Goal: Obtain resource: Download file/media

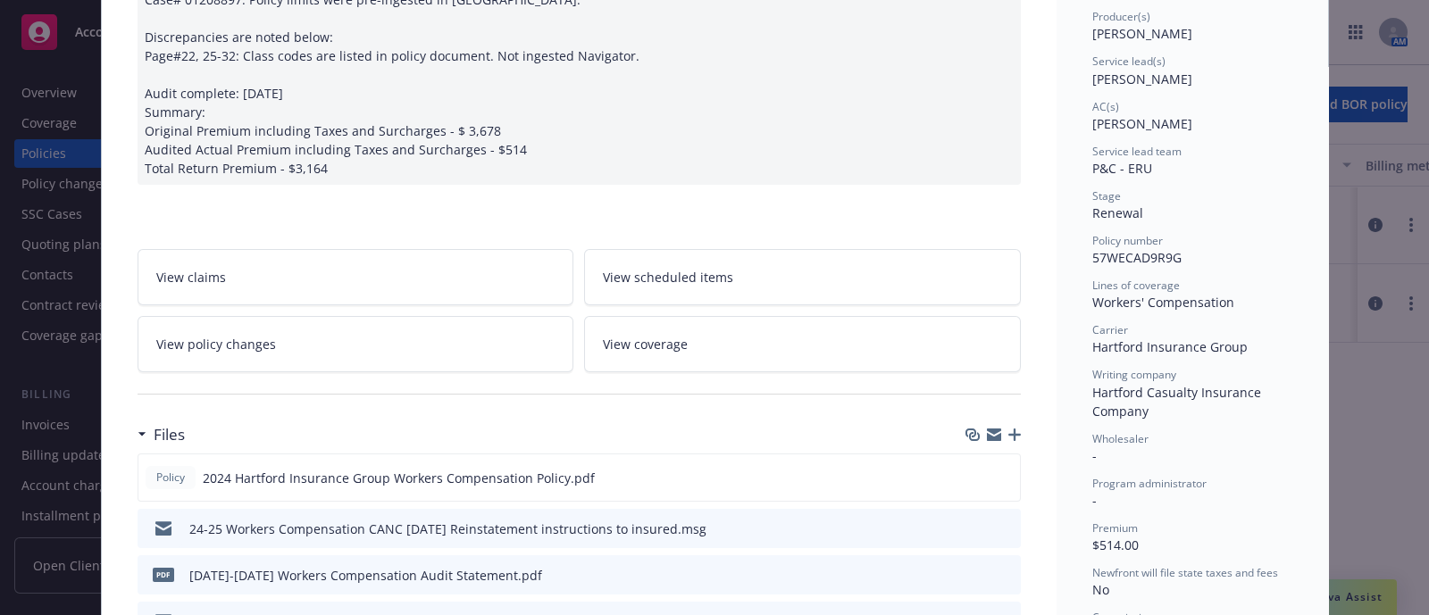
scroll to position [383, 0]
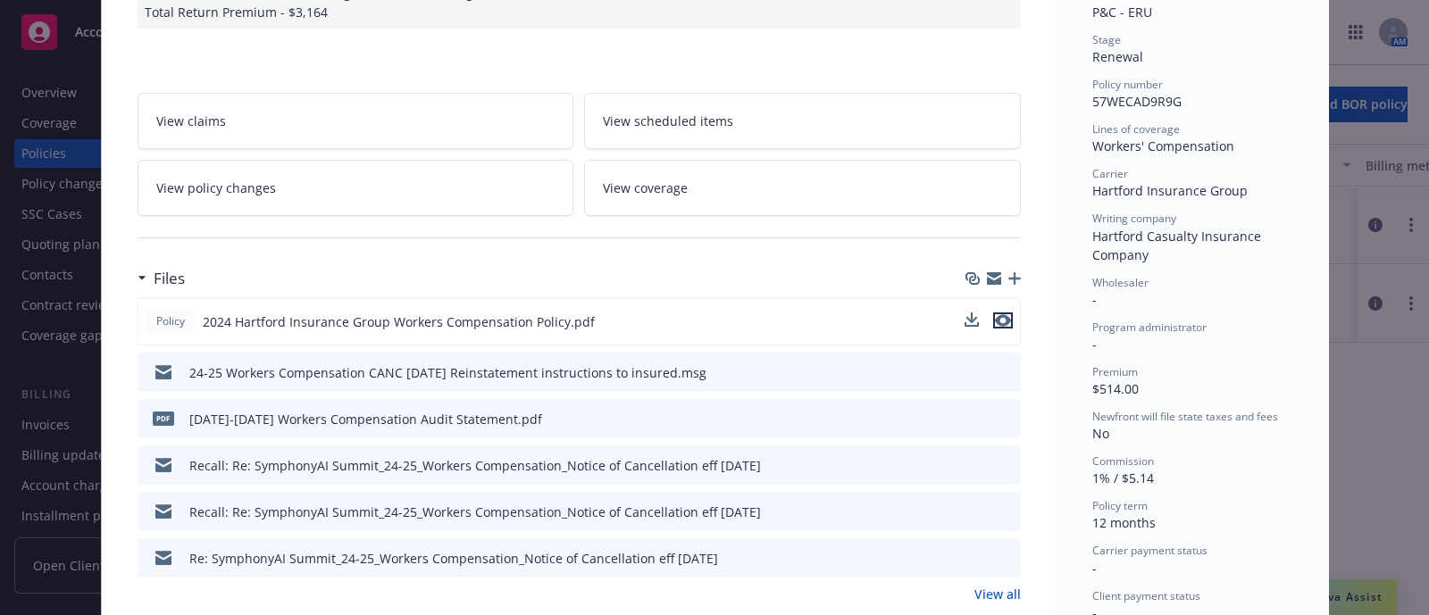
click at [995, 319] on icon "preview file" at bounding box center [1003, 320] width 16 height 12
